Goal: Information Seeking & Learning: Learn about a topic

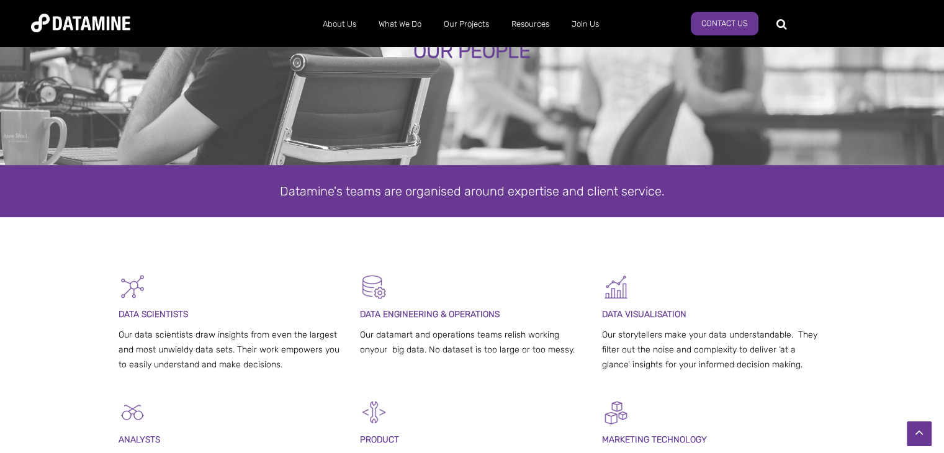
scroll to position [62, 0]
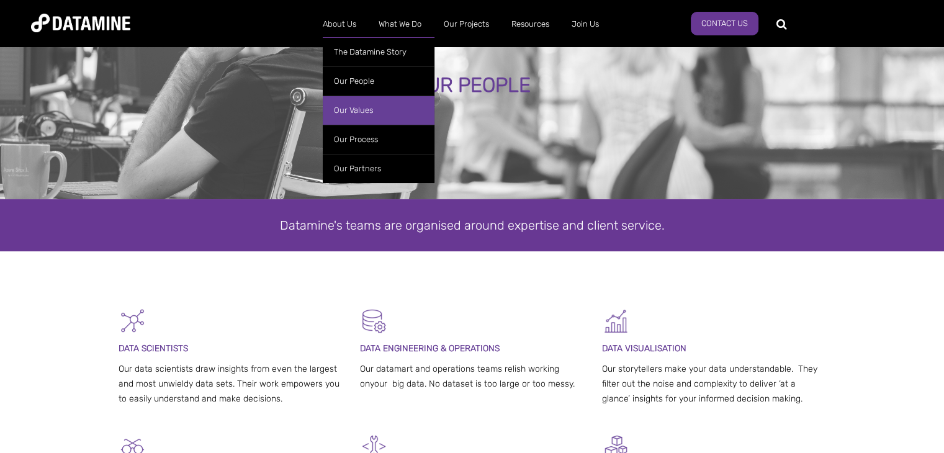
click at [362, 118] on link "Our Values" at bounding box center [379, 110] width 112 height 29
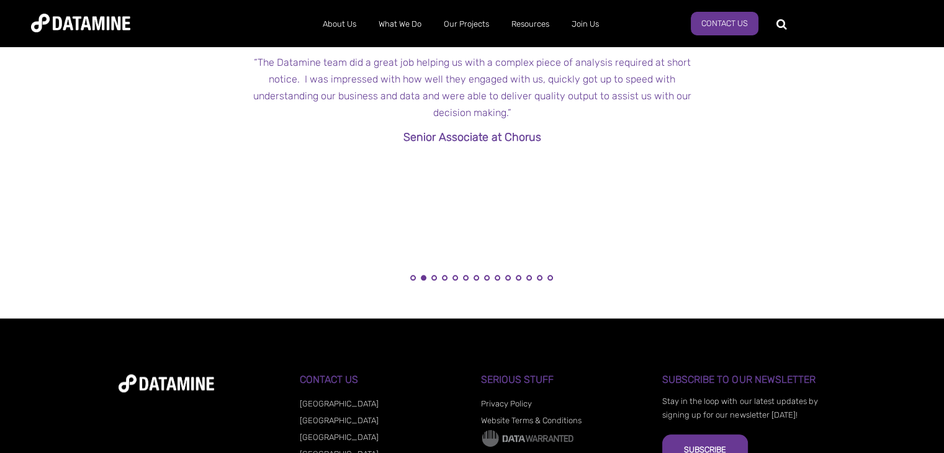
scroll to position [1303, 0]
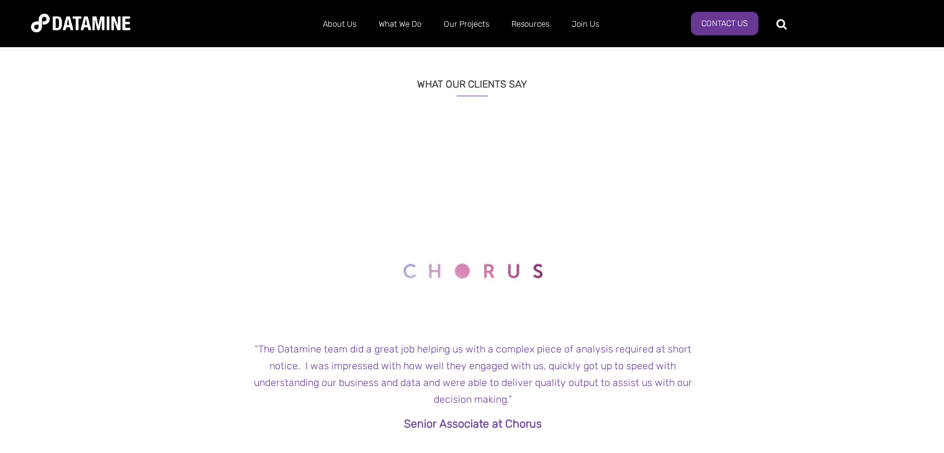
click at [647, 289] on p at bounding box center [472, 268] width 465 height 132
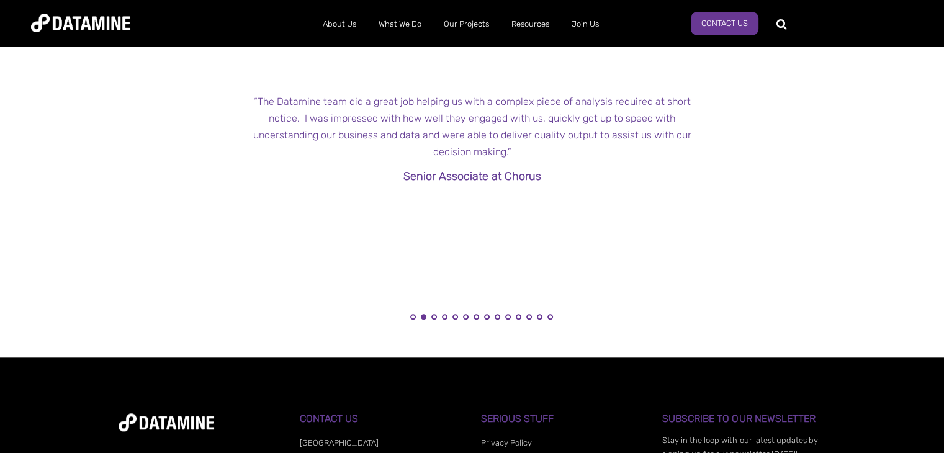
scroll to position [1241, 0]
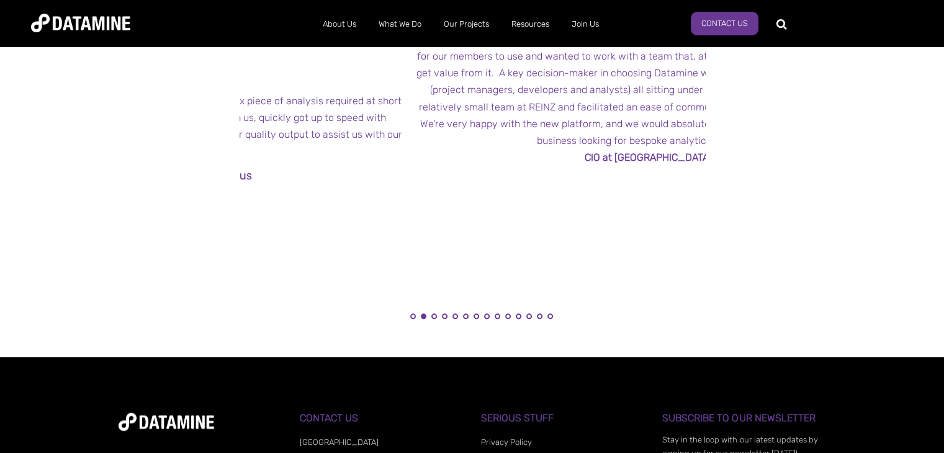
drag, startPoint x: 637, startPoint y: 232, endPoint x: 341, endPoint y: 233, distance: 296.0
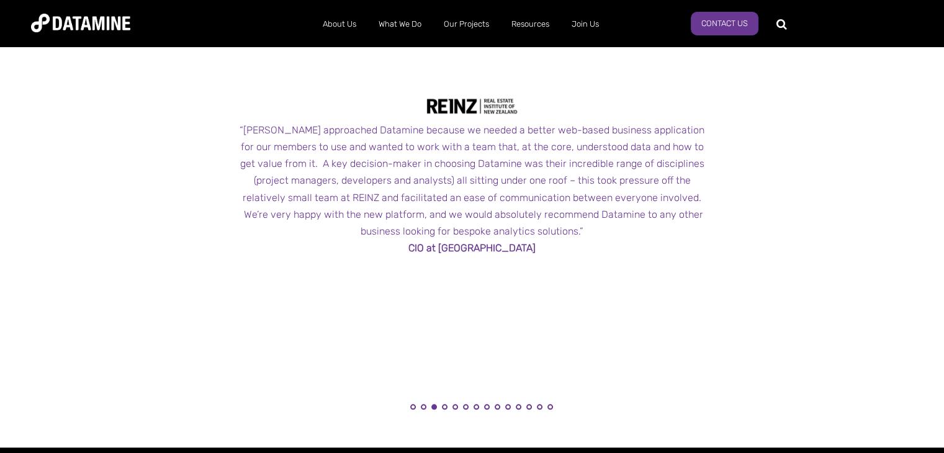
scroll to position [1117, 0]
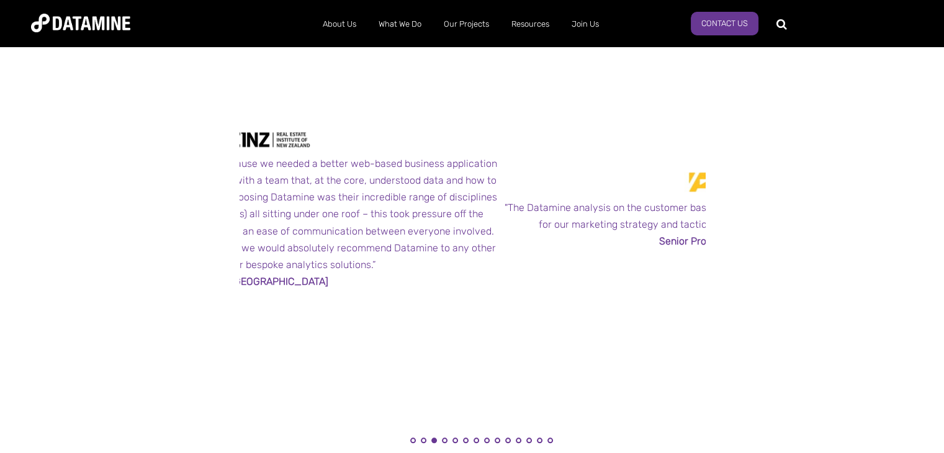
drag, startPoint x: 649, startPoint y: 280, endPoint x: 406, endPoint y: 291, distance: 242.9
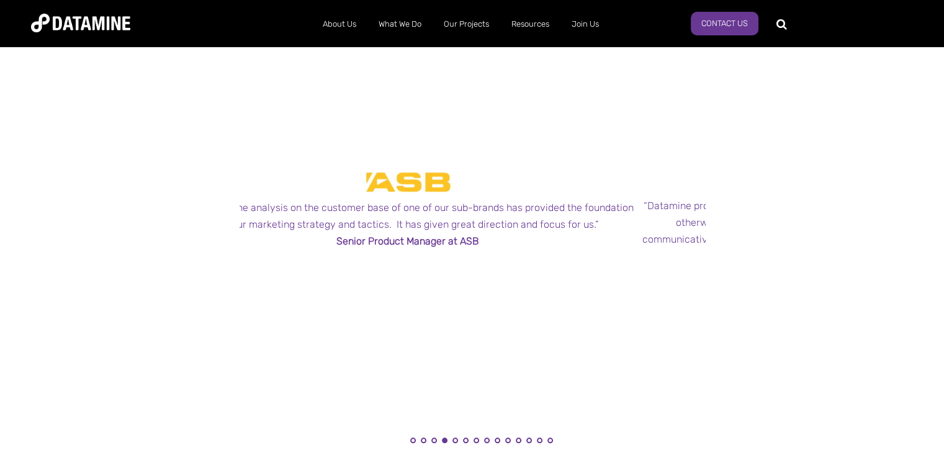
drag, startPoint x: 658, startPoint y: 313, endPoint x: 437, endPoint y: 311, distance: 220.9
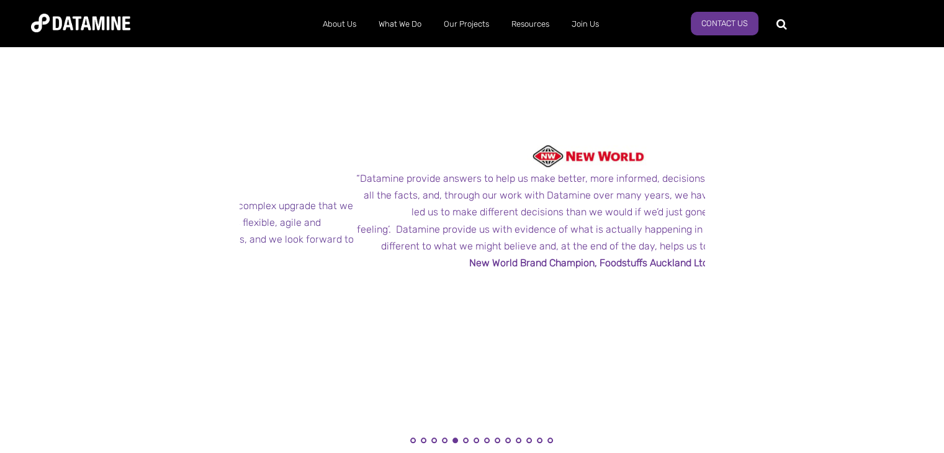
drag, startPoint x: 653, startPoint y: 329, endPoint x: 278, endPoint y: 336, distance: 374.9
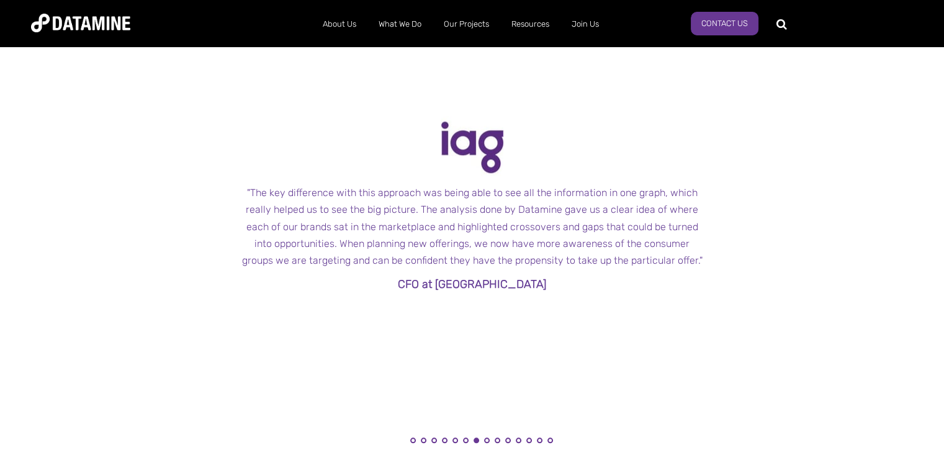
drag, startPoint x: 626, startPoint y: 330, endPoint x: 212, endPoint y: 325, distance: 413.3
click at [212, 325] on div "← "Datamine’s consultants possess a unique combination of skills – marketing an…" at bounding box center [472, 242] width 726 height 478
